Goal: Check status: Check status

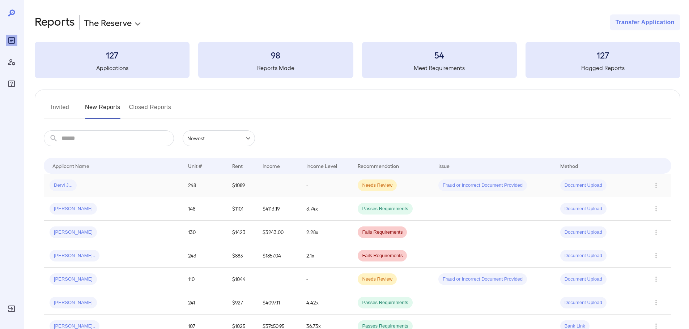
click at [116, 183] on div "Dervi J..." at bounding box center [113, 186] width 127 height 12
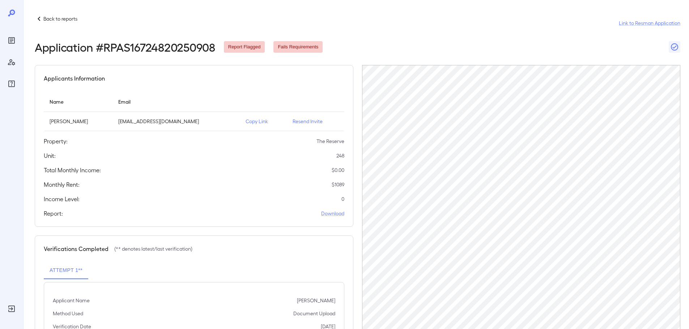
click at [59, 18] on p "Back to reports" at bounding box center [60, 18] width 34 height 7
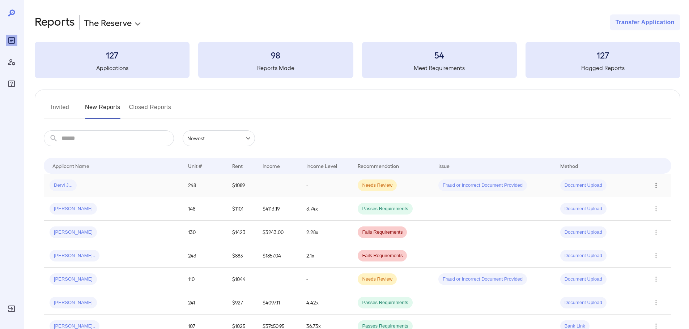
click at [657, 186] on icon "Row Actions" at bounding box center [656, 185] width 8 height 9
drag, startPoint x: 660, startPoint y: 230, endPoint x: 658, endPoint y: 237, distance: 6.7
click at [658, 237] on ul "View Application View Report Remove Flag Close Report Remove Application" at bounding box center [659, 223] width 57 height 64
click at [353, 185] on div at bounding box center [344, 164] width 689 height 329
click at [257, 178] on td at bounding box center [279, 186] width 44 height 24
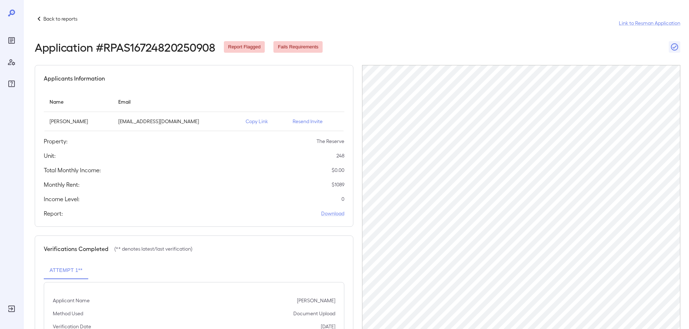
scroll to position [73, 0]
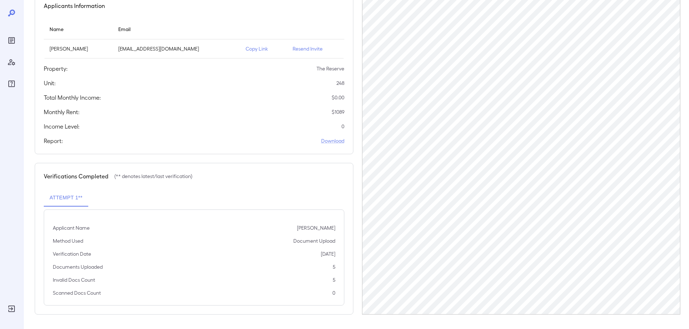
click at [252, 52] on p "Copy Link" at bounding box center [263, 48] width 35 height 7
